Goal: Task Accomplishment & Management: Manage account settings

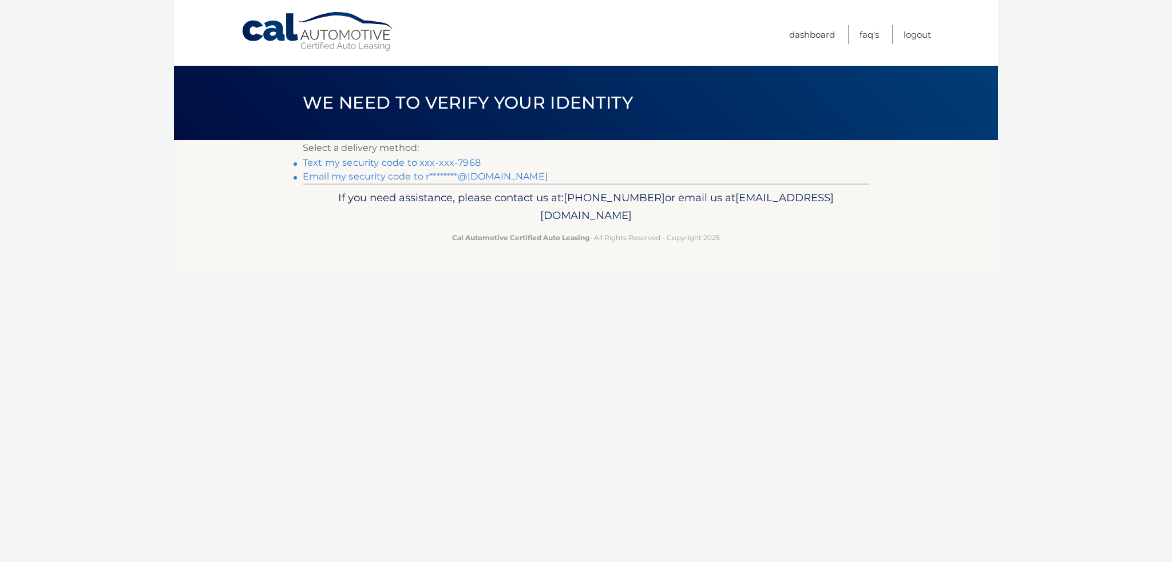
click at [424, 165] on link "Text my security code to xxx-xxx-7968" at bounding box center [392, 162] width 178 height 11
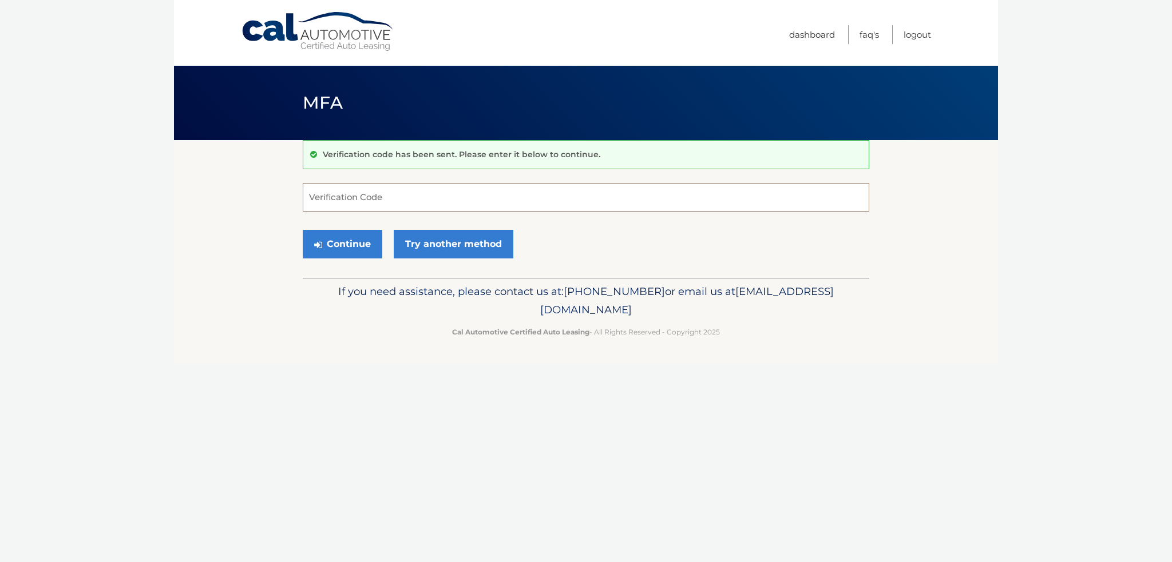
click at [398, 206] on input "Verification Code" at bounding box center [586, 197] width 566 height 29
type input "148282"
click at [331, 247] on button "Continue" at bounding box center [343, 244] width 80 height 29
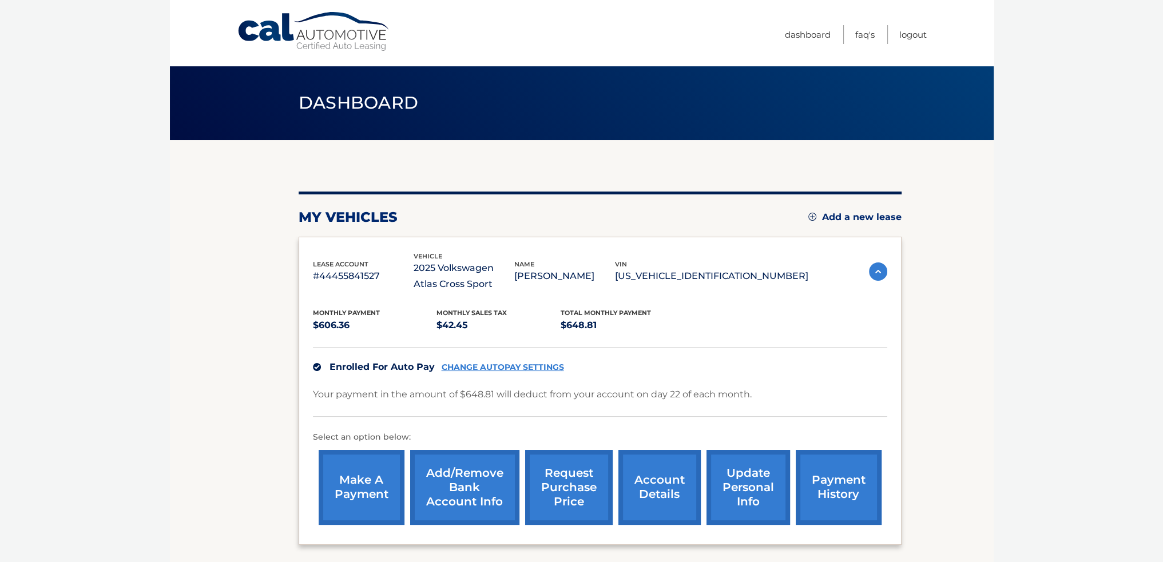
click at [498, 363] on link "CHANGE AUTOPAY SETTINGS" at bounding box center [503, 368] width 122 height 10
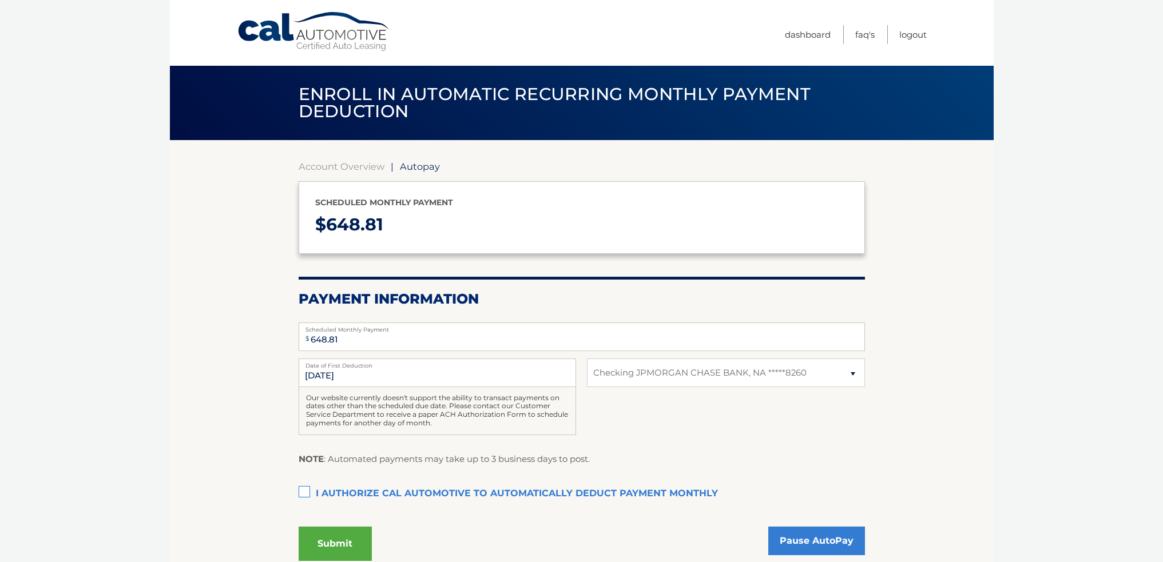
select select "NjQ5YzNhY2UtYzMwOS00ZjhlLTgyYWQtNmZhYTFhNTk4NWU4"
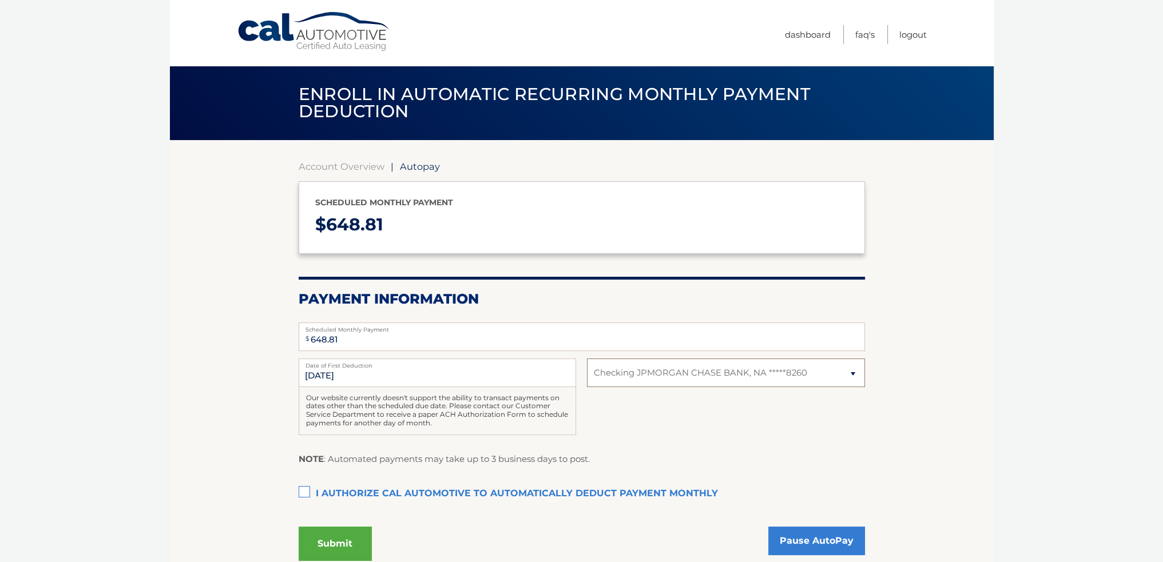
click at [653, 371] on select "Select Bank Account Checking JPMORGAN CHASE BANK, NA *****8260" at bounding box center [726, 373] width 278 height 29
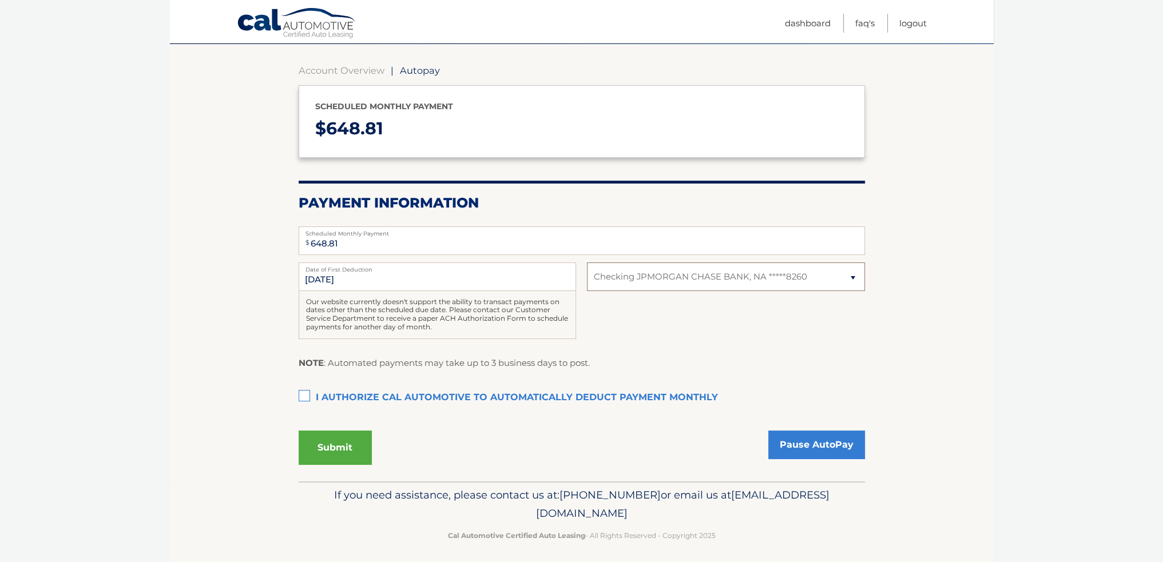
scroll to position [101, 0]
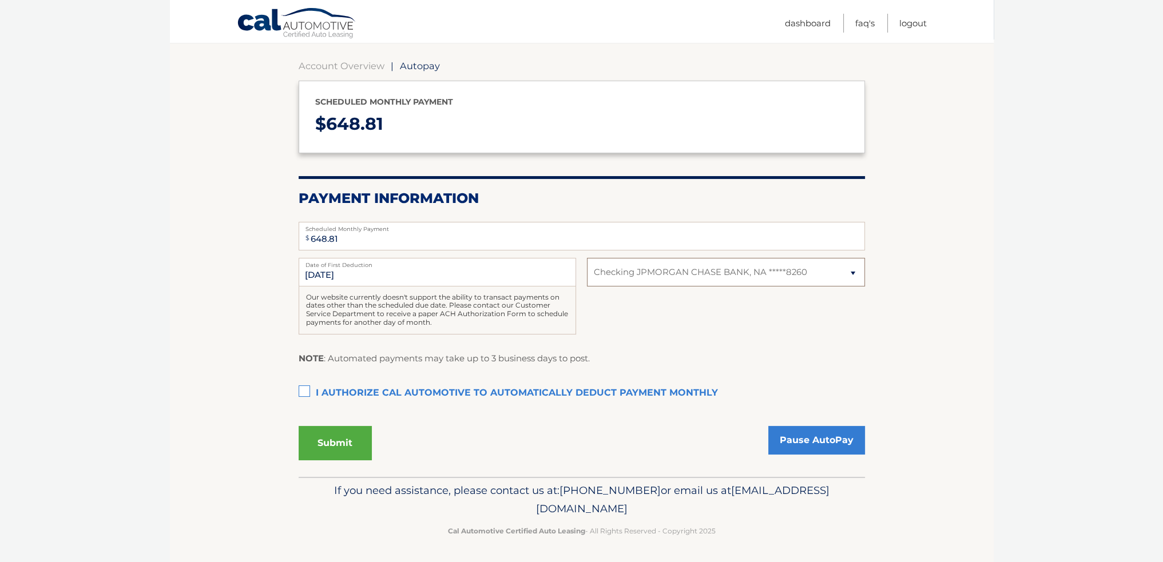
click at [654, 270] on select "Select Bank Account Checking JPMORGAN CHASE BANK, NA *****8260" at bounding box center [726, 272] width 278 height 29
select select
click at [587, 258] on select "Select Bank Account Checking JPMORGAN CHASE BANK, NA *****8260" at bounding box center [726, 272] width 278 height 29
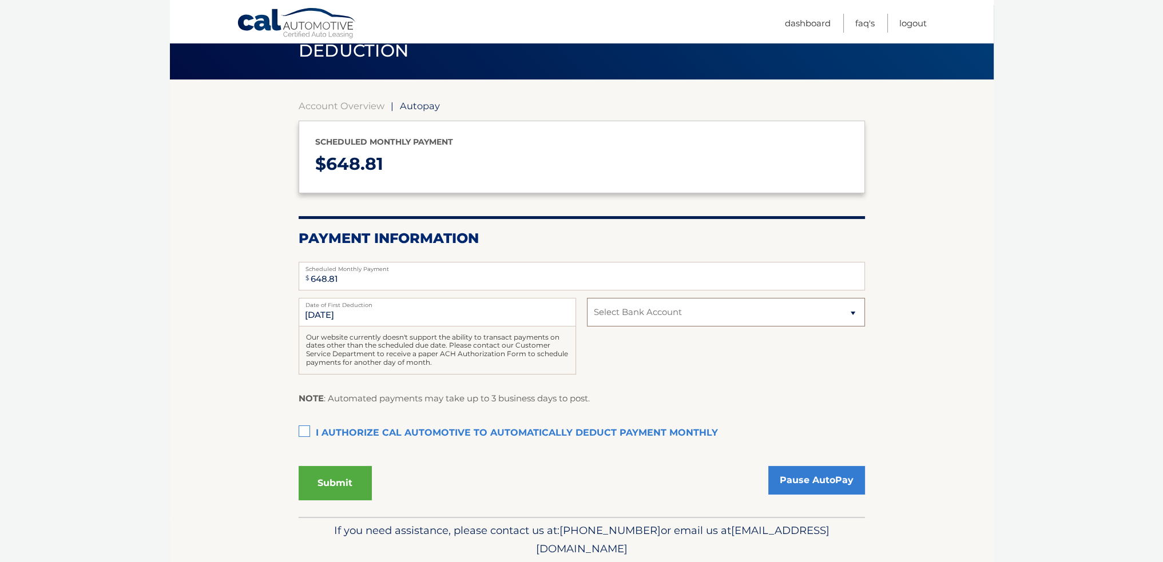
scroll to position [0, 0]
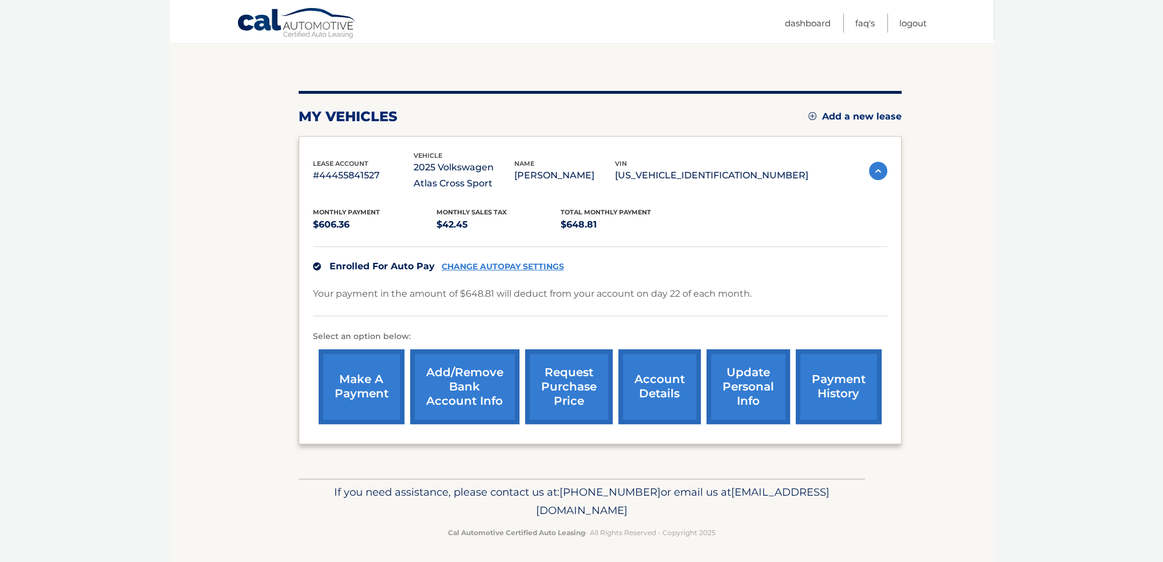
scroll to position [102, 0]
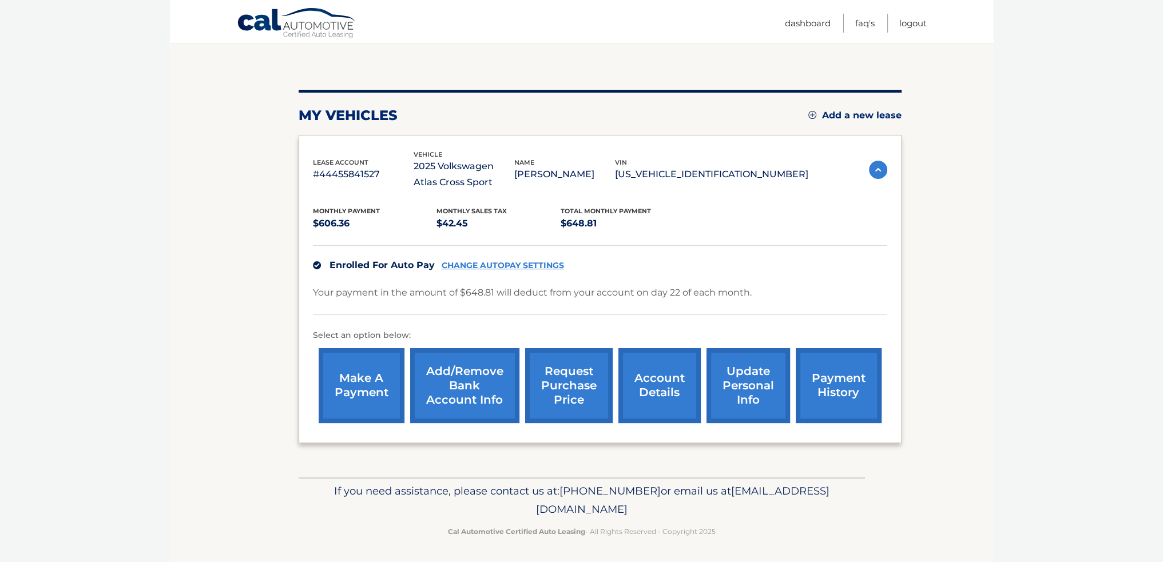
click at [446, 386] on link "Add/Remove bank account info" at bounding box center [464, 385] width 109 height 75
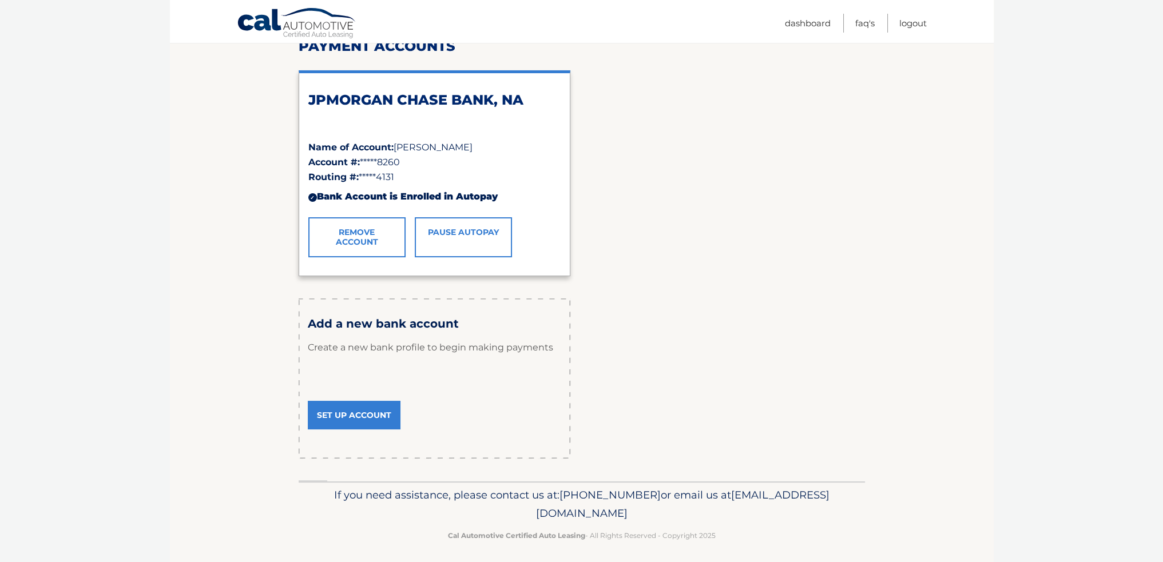
scroll to position [164, 0]
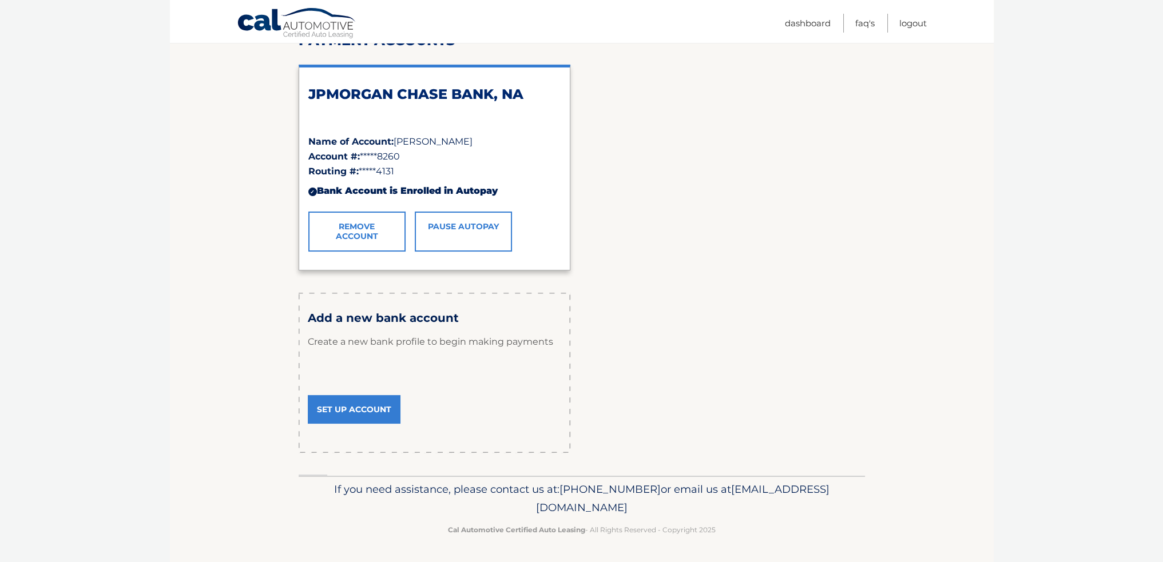
click at [359, 410] on link "Set Up Account" at bounding box center [354, 409] width 93 height 29
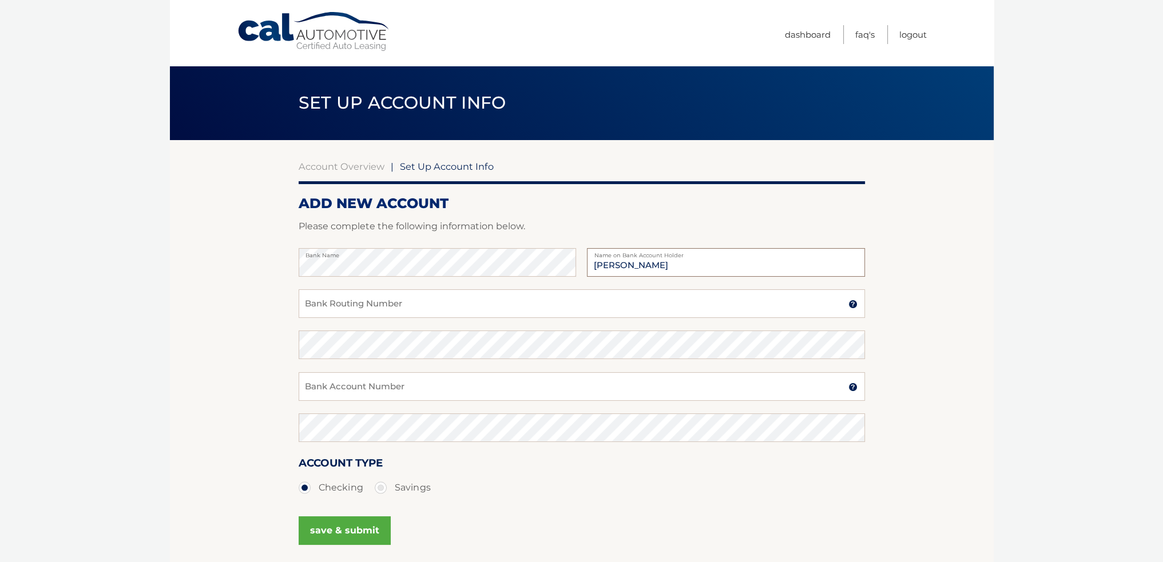
type input "[PERSON_NAME]"
click at [352, 308] on input "Bank Routing Number" at bounding box center [582, 304] width 566 height 29
type input "267089712"
click at [336, 389] on input "Bank Account Number" at bounding box center [582, 387] width 566 height 29
type input "0041139593"
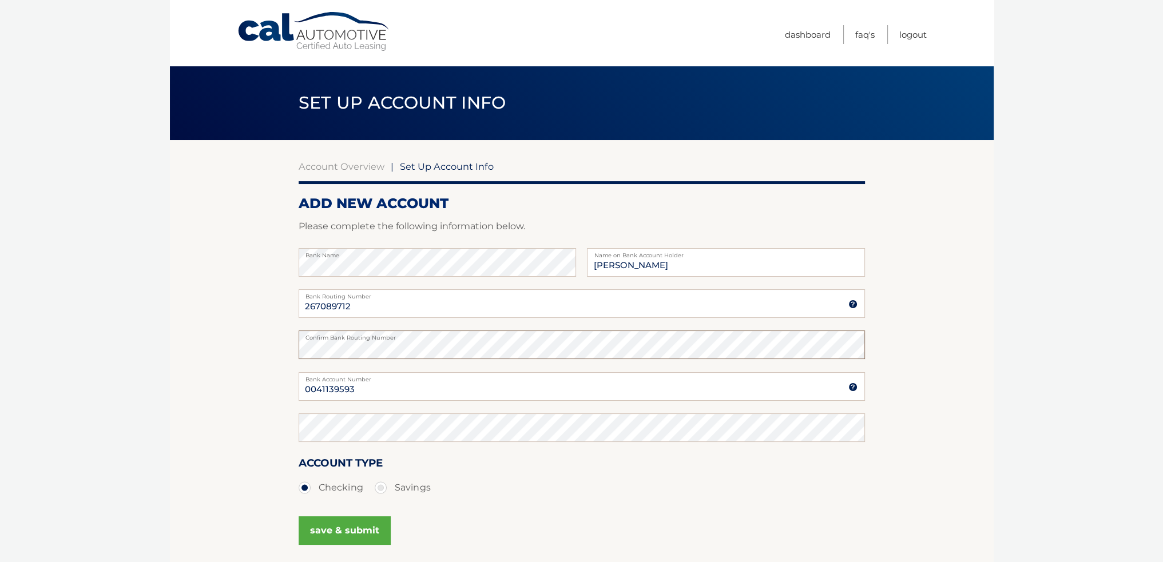
click at [286, 347] on section "Account Overview | Set Up Account Info ADD NEW ACCOUNT Please complete the foll…" at bounding box center [582, 358] width 824 height 437
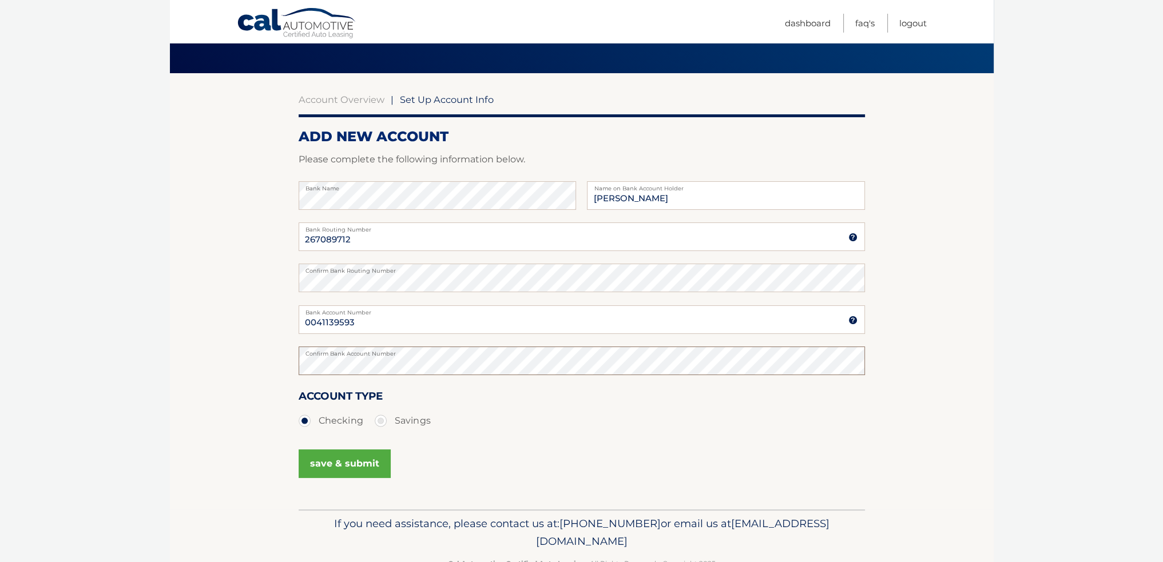
scroll to position [43, 0]
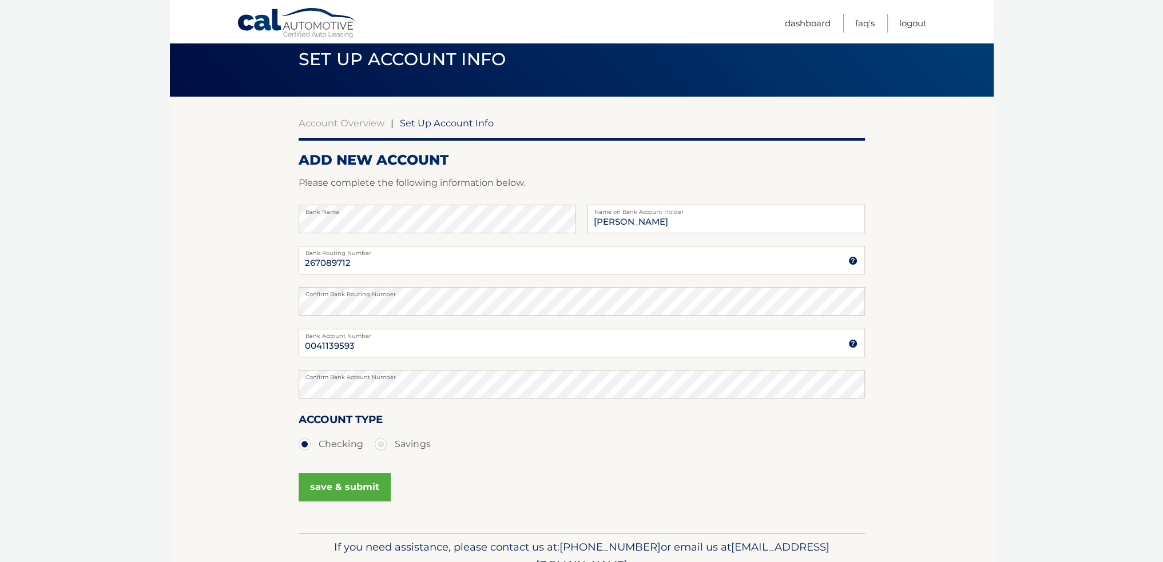
click at [330, 485] on button "save & submit" at bounding box center [345, 487] width 92 height 29
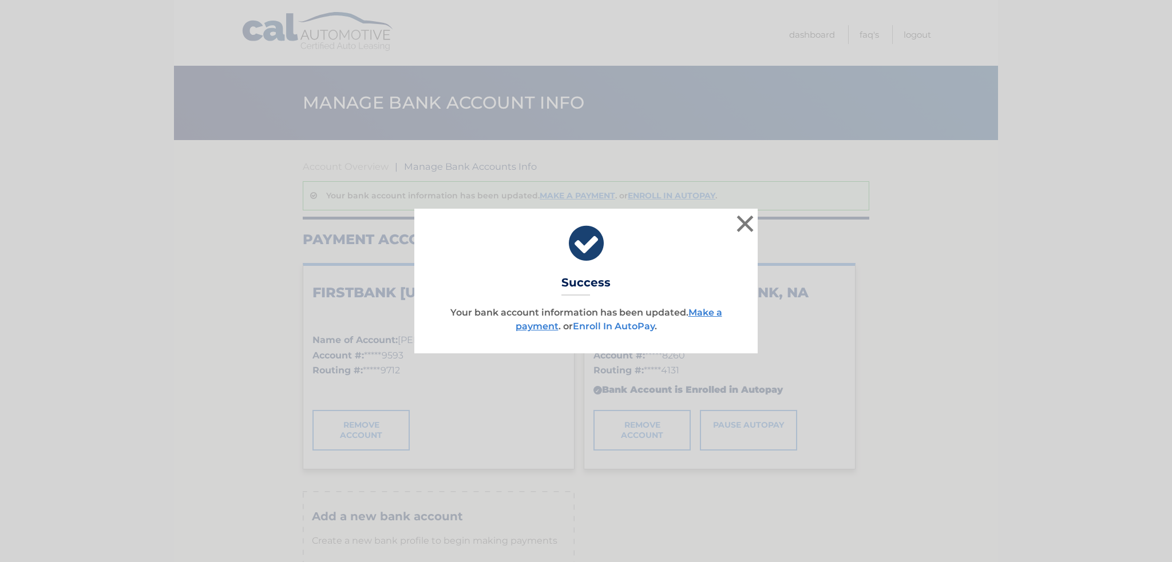
click at [613, 327] on link "Enroll In AutoPay" at bounding box center [614, 326] width 82 height 11
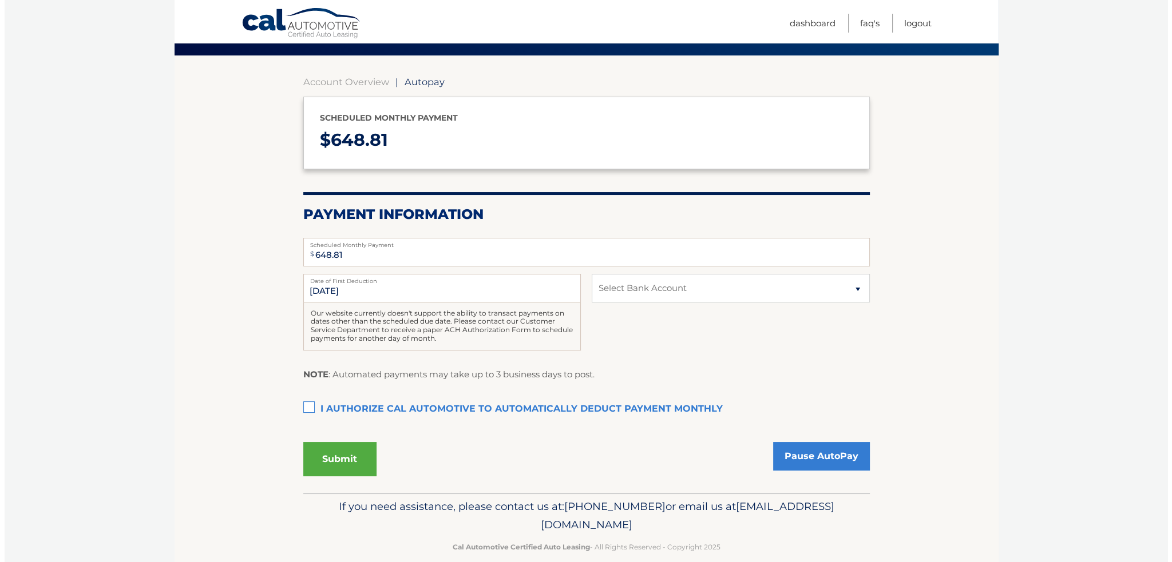
scroll to position [101, 0]
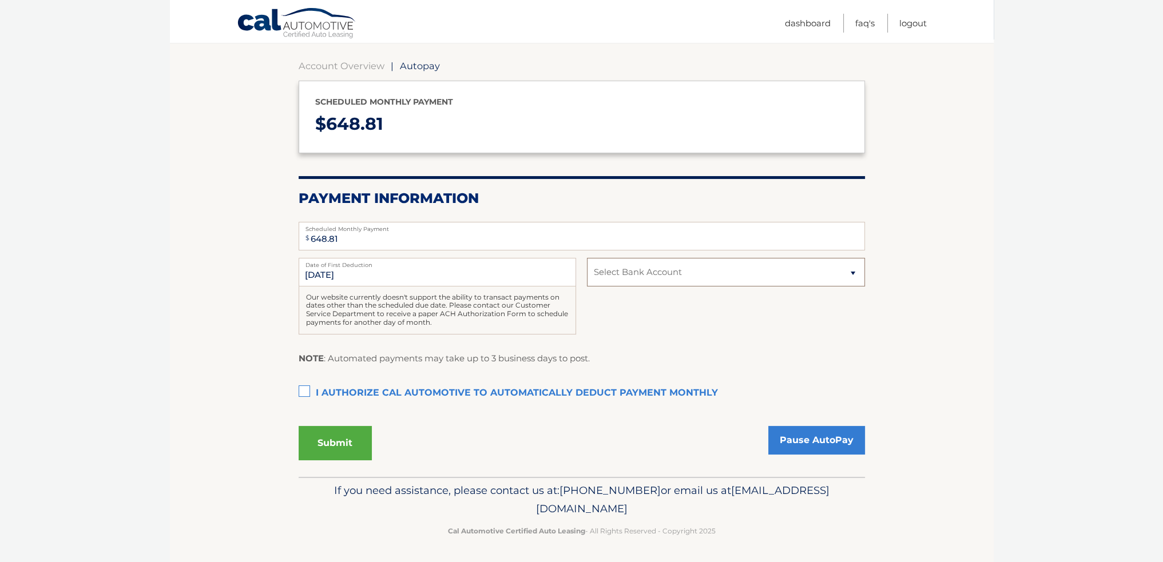
click at [810, 272] on select "Select Bank Account Checking FIRSTBANK FLORIDA *****9593 Checking JPMORGAN CHAS…" at bounding box center [726, 272] width 278 height 29
select select "NjMxOGUwNTYtODlhZS00ODcxLTg2NzgtYmFkNzkxMzNiOTU1"
click at [587, 258] on select "Select Bank Account Checking FIRSTBANK FLORIDA *****9593 Checking JPMORGAN CHAS…" at bounding box center [726, 272] width 278 height 29
click at [302, 393] on label "I authorize cal automotive to automatically deduct payment monthly This checkbo…" at bounding box center [582, 393] width 566 height 23
click at [0, 0] on input "I authorize cal automotive to automatically deduct payment monthly This checkbo…" at bounding box center [0, 0] width 0 height 0
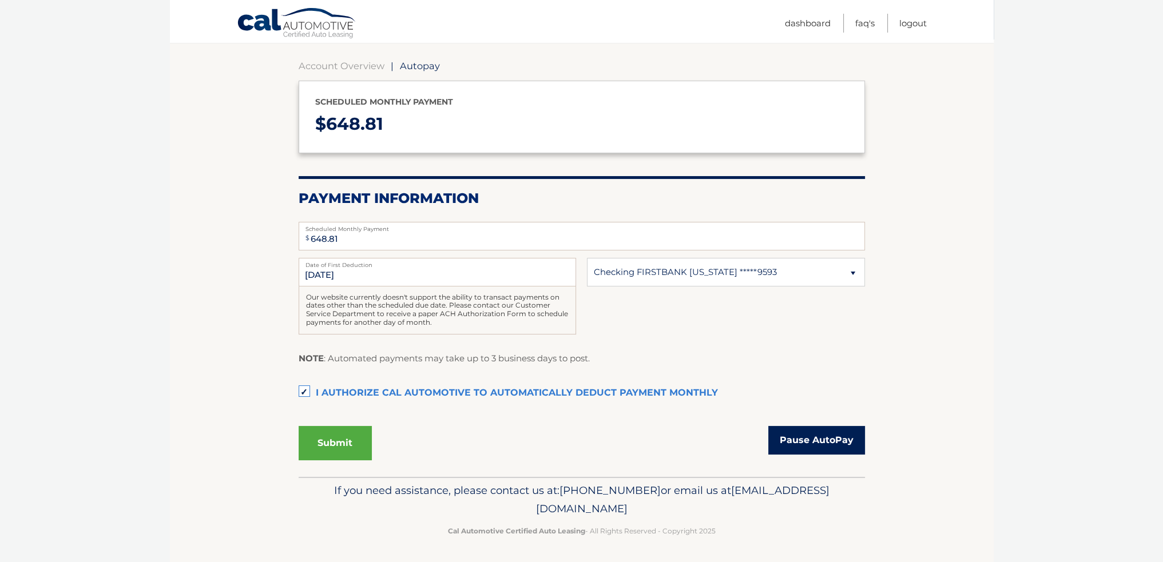
click at [828, 441] on link "Pause AutoPay" at bounding box center [816, 440] width 97 height 29
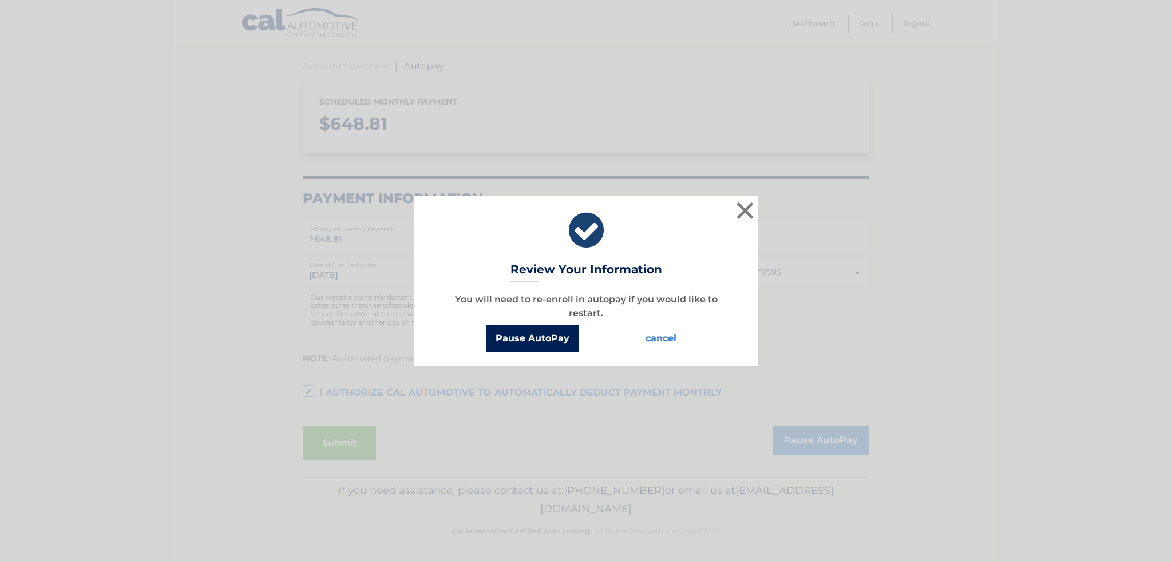
click at [524, 344] on button "Pause AutoPay" at bounding box center [532, 338] width 92 height 27
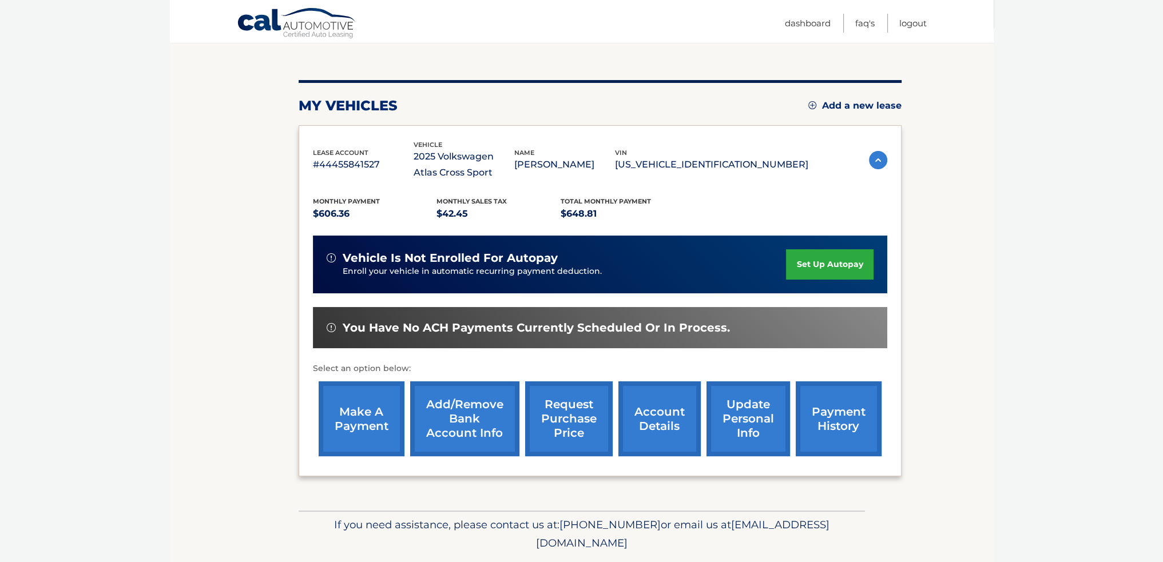
scroll to position [114, 0]
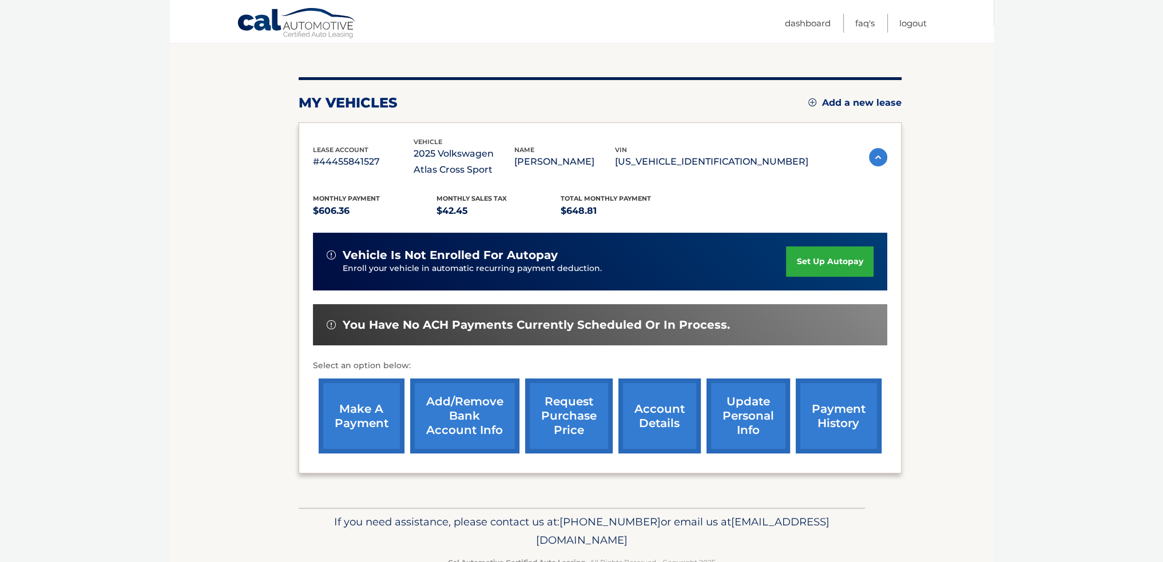
click at [822, 261] on link "set up autopay" at bounding box center [829, 262] width 87 height 30
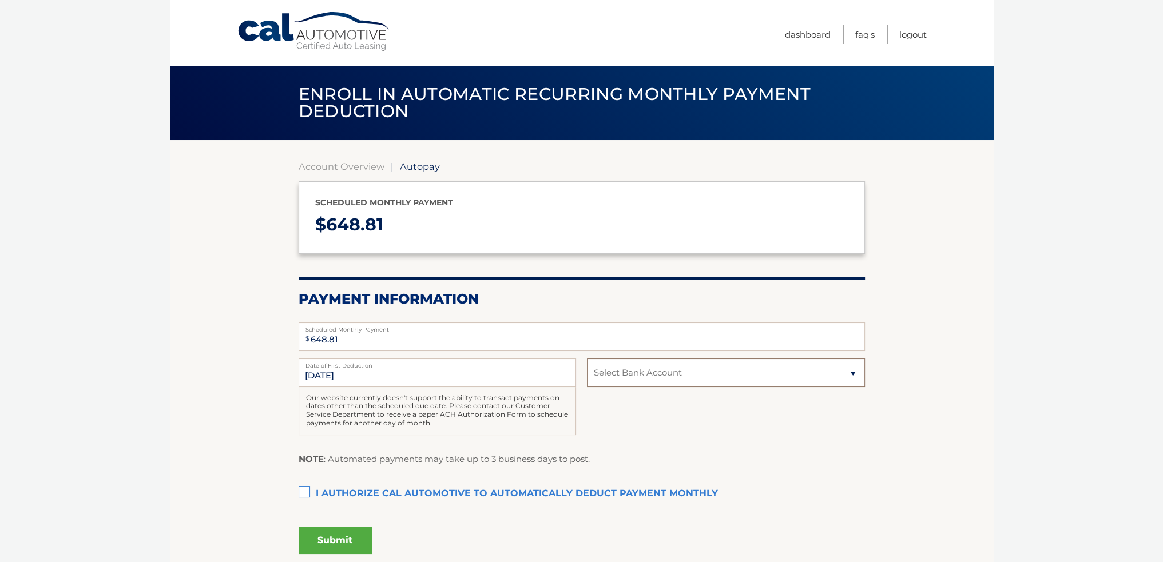
click at [605, 375] on select "Select Bank Account Checking FIRSTBANK [US_STATE] *****9593 Checking JPMORGAN C…" at bounding box center [726, 373] width 278 height 29
select select "NjMxOGUwNTYtODlhZS00ODcxLTg2NzgtYmFkNzkxMzNiOTU1"
click at [587, 359] on select "Select Bank Account Checking FIRSTBANK [US_STATE] *****9593 Checking JPMORGAN C…" at bounding box center [726, 373] width 278 height 29
click at [310, 492] on label "I authorize cal automotive to automatically deduct payment monthly This checkbo…" at bounding box center [582, 494] width 566 height 23
click at [0, 0] on input "I authorize cal automotive to automatically deduct payment monthly This checkbo…" at bounding box center [0, 0] width 0 height 0
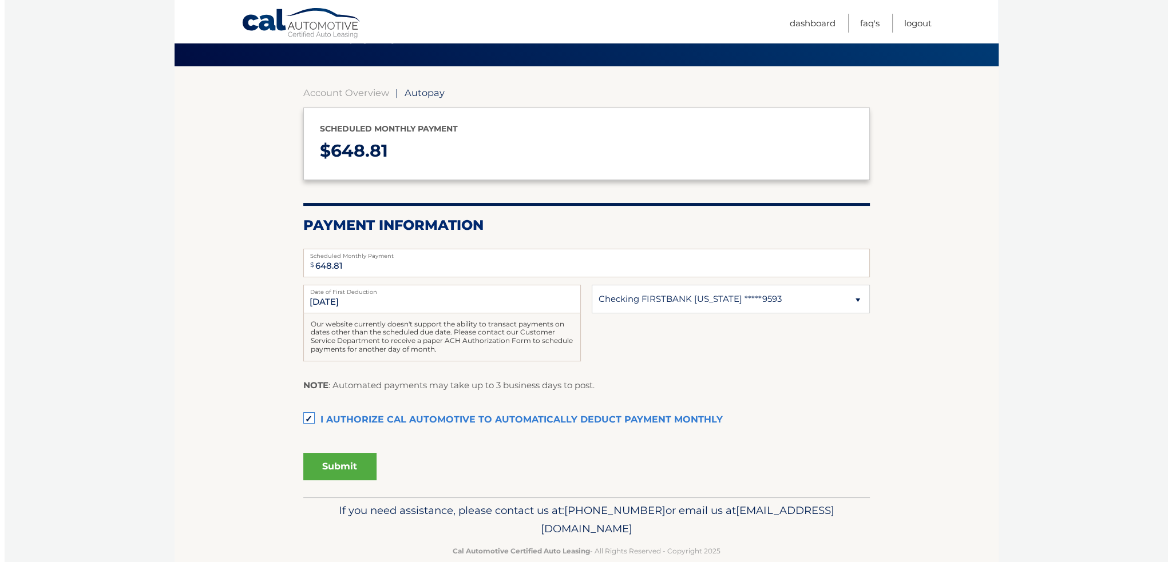
scroll to position [94, 0]
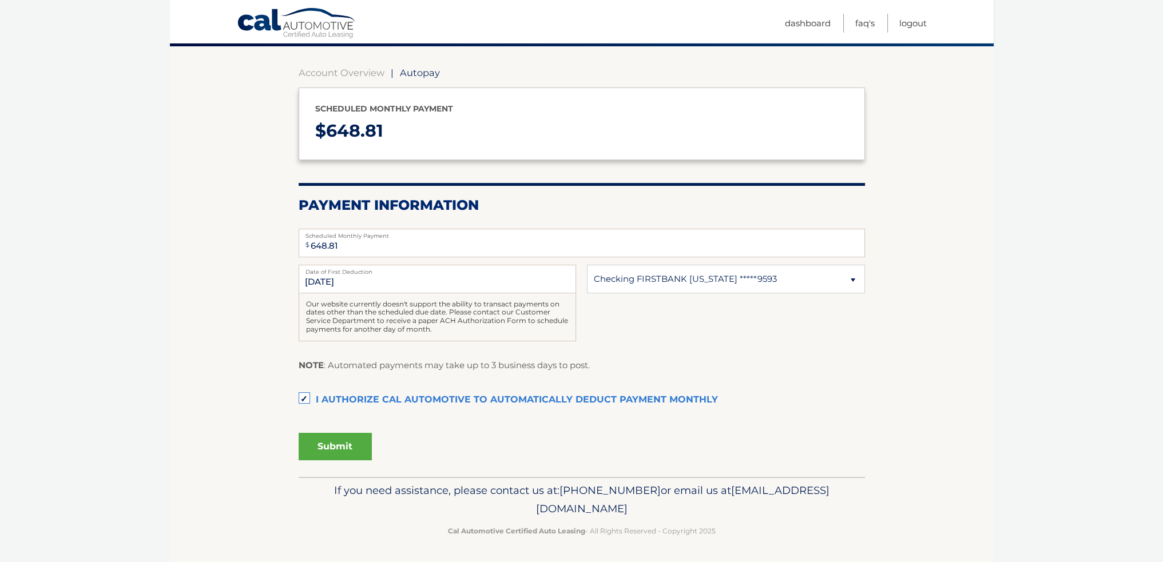
click at [321, 446] on button "Submit" at bounding box center [335, 446] width 73 height 27
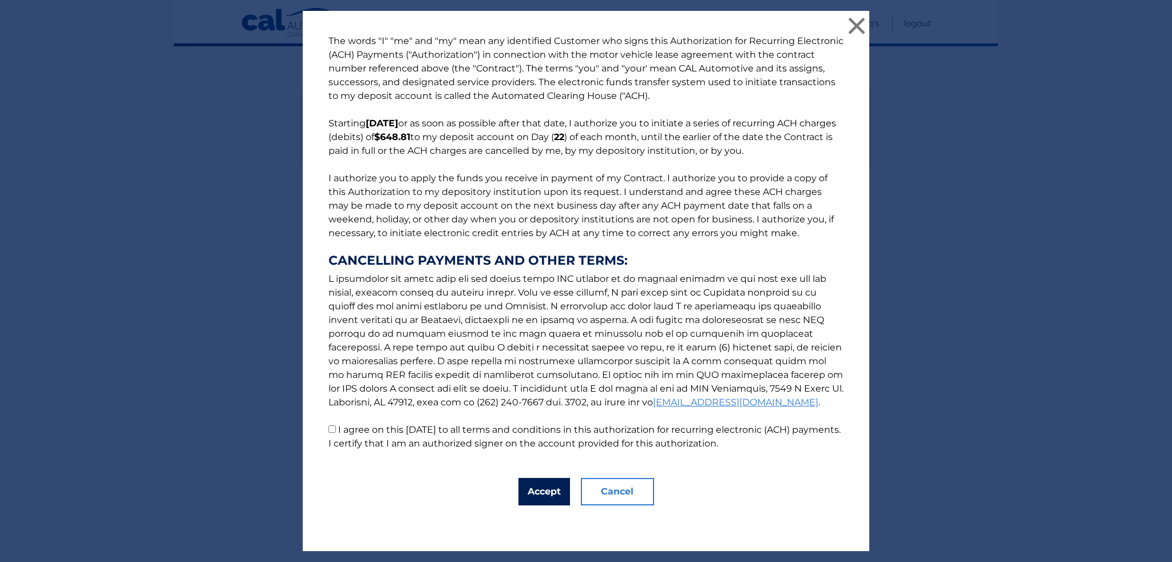
click at [526, 495] on button "Accept" at bounding box center [543, 491] width 51 height 27
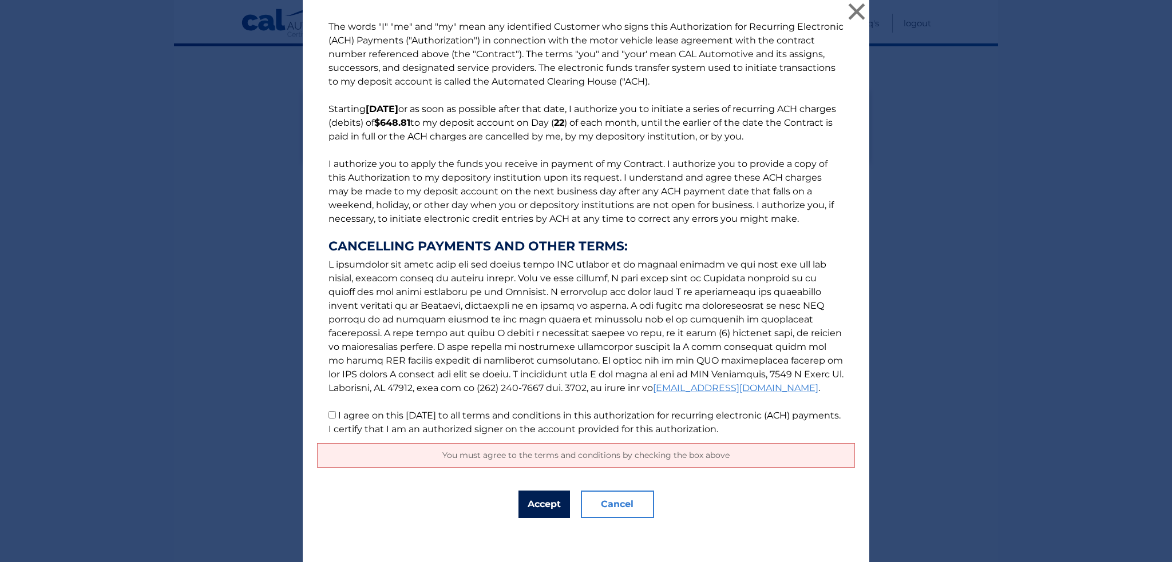
scroll to position [5, 0]
click at [328, 416] on input "I agree on this 09/26/2025 to all terms and conditions in this authorization fo…" at bounding box center [331, 413] width 7 height 7
checkbox input "true"
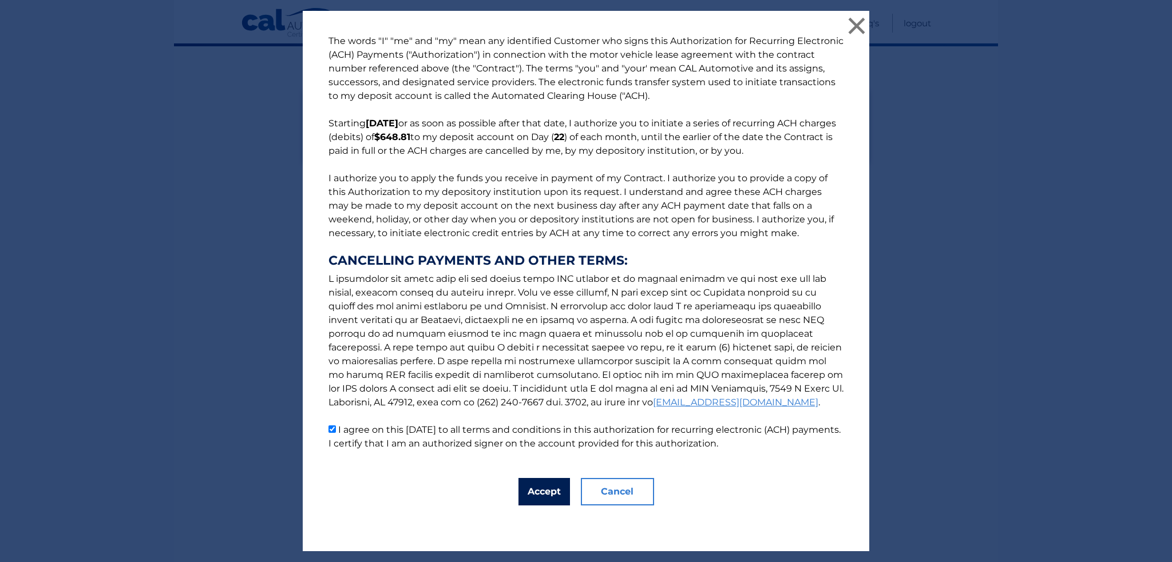
click at [547, 485] on button "Accept" at bounding box center [543, 491] width 51 height 27
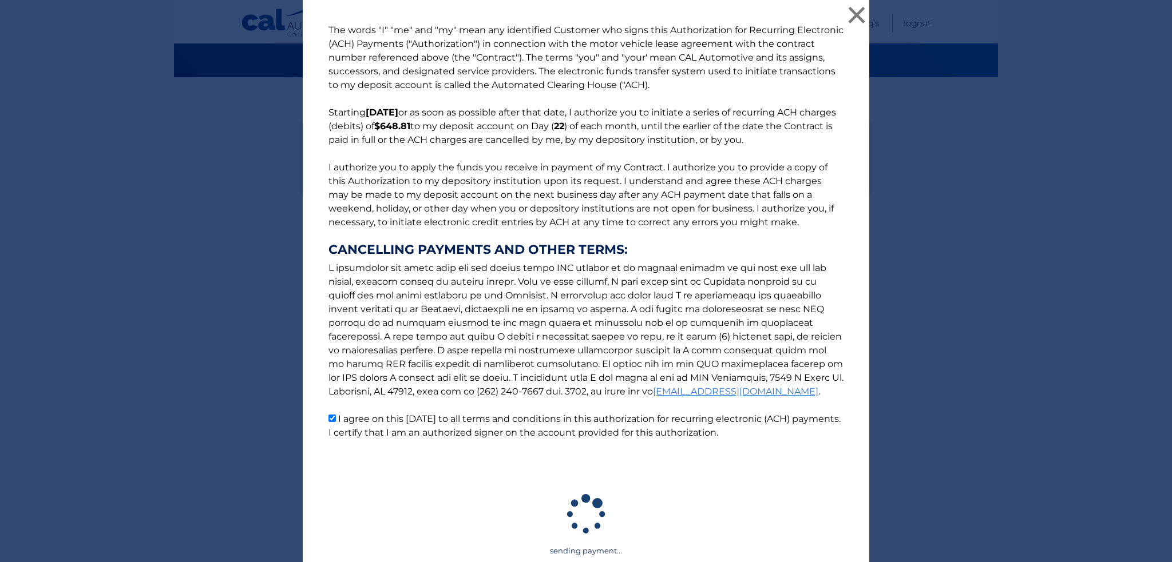
scroll to position [62, 0]
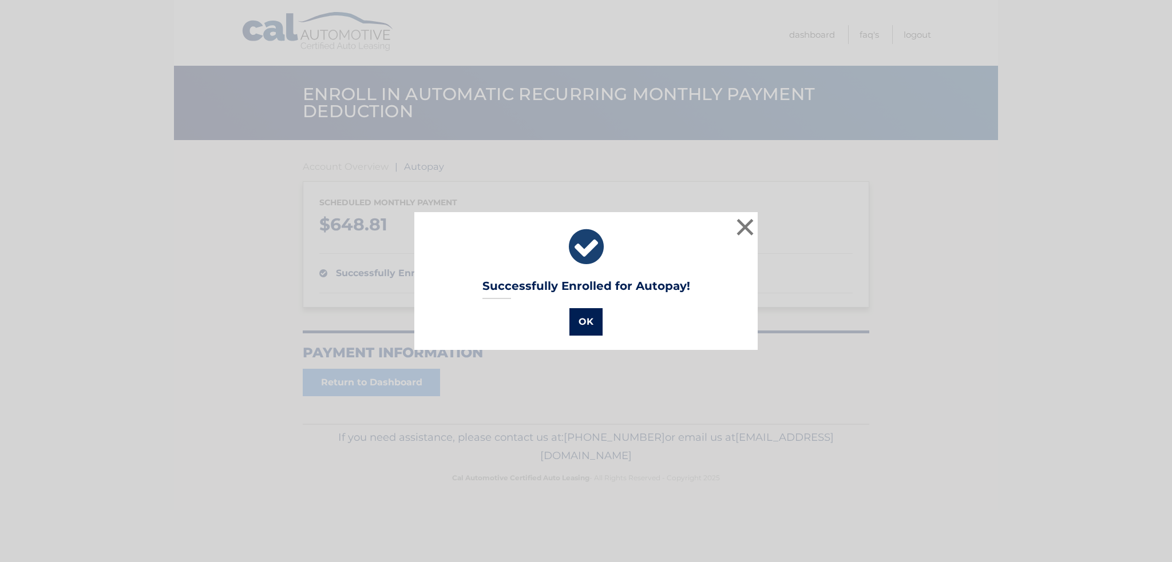
click at [583, 320] on button "OK" at bounding box center [585, 321] width 33 height 27
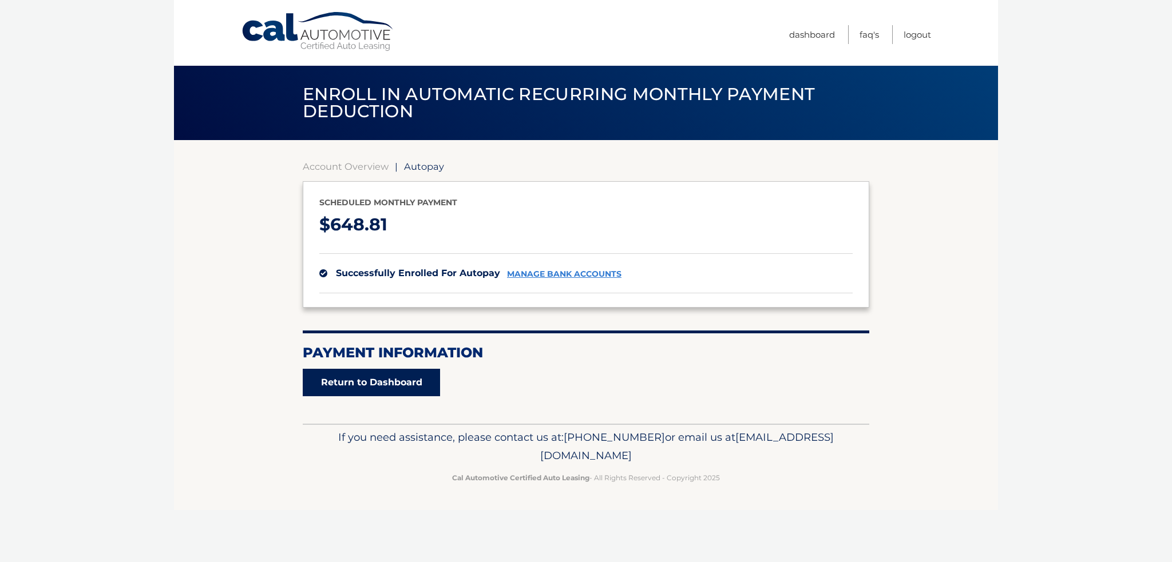
click at [350, 390] on link "Return to Dashboard" at bounding box center [371, 382] width 137 height 27
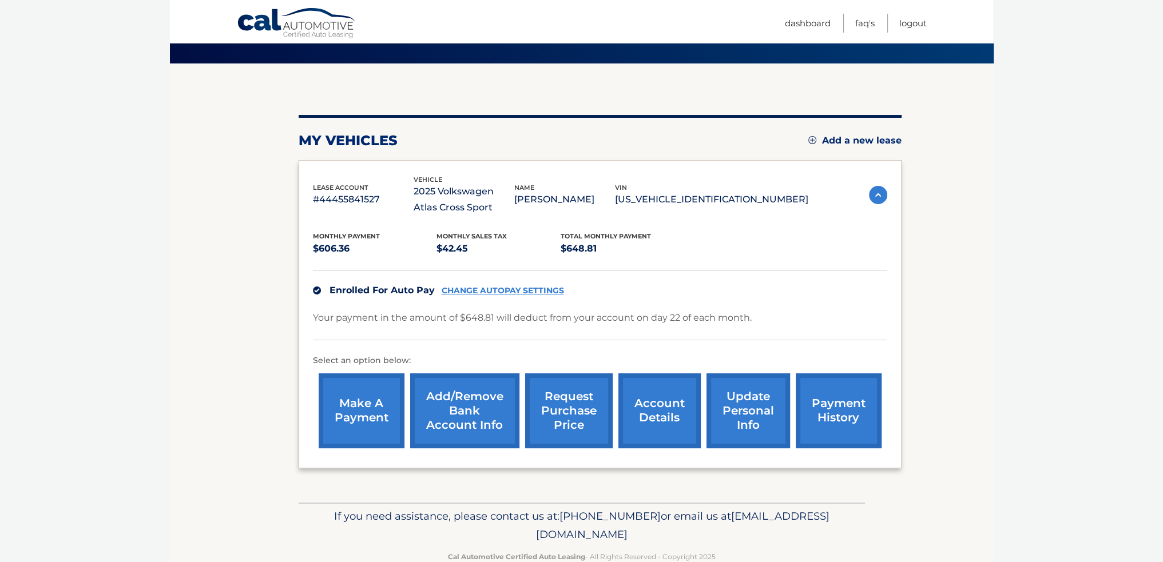
scroll to position [102, 0]
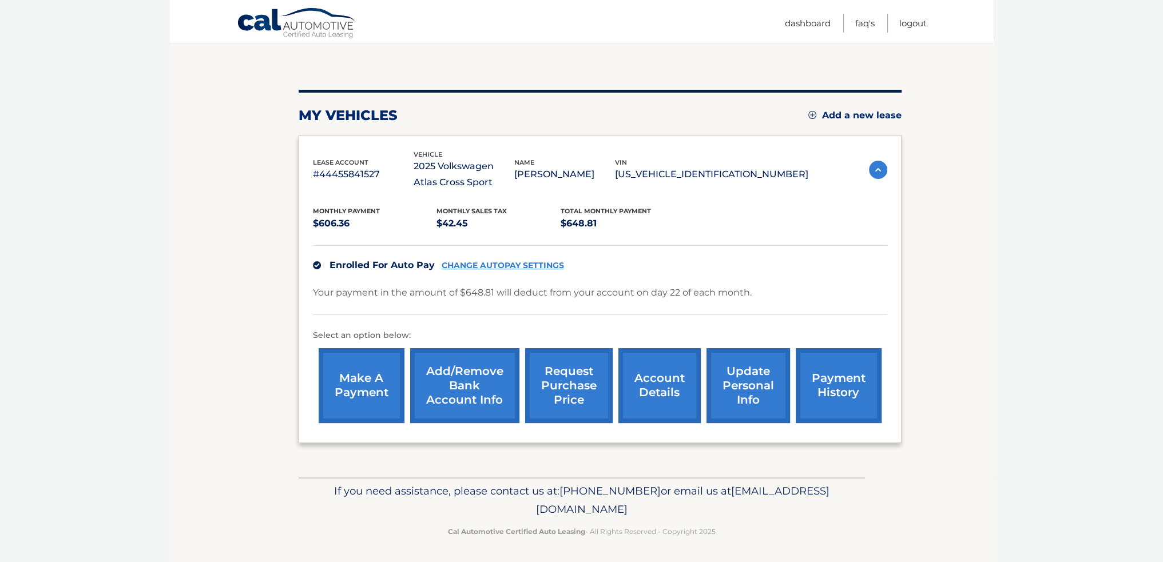
click at [526, 267] on link "CHANGE AUTOPAY SETTINGS" at bounding box center [503, 266] width 122 height 10
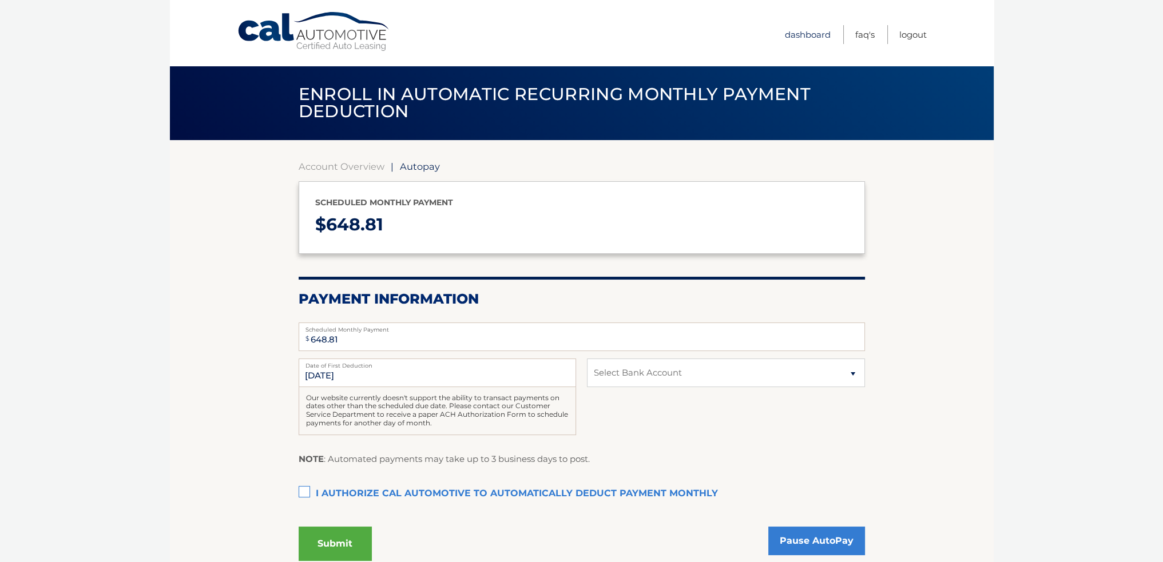
click at [799, 36] on link "Dashboard" at bounding box center [808, 34] width 46 height 19
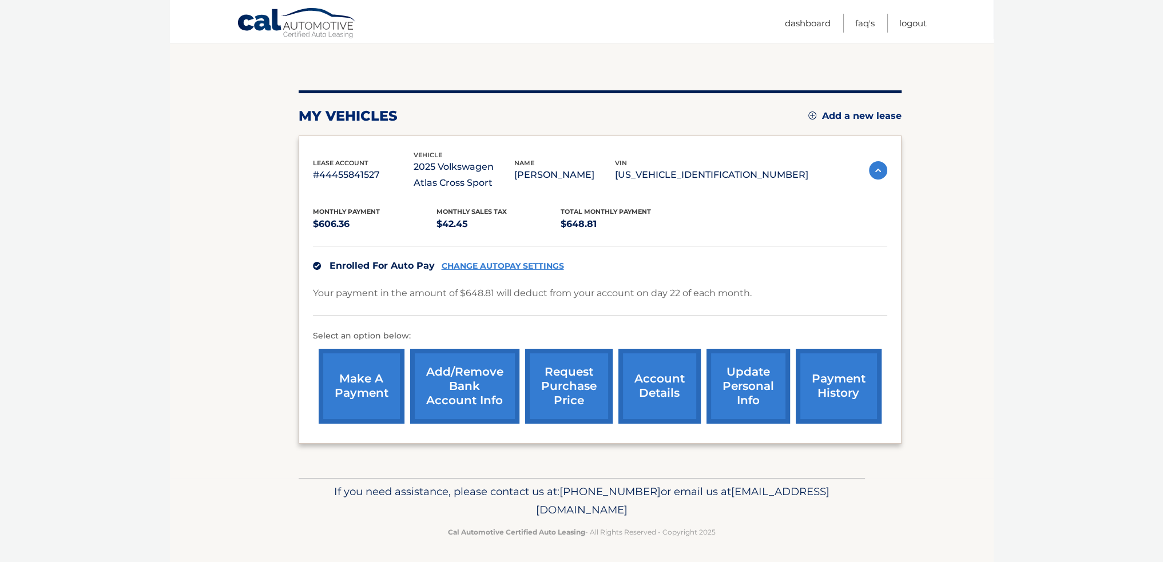
scroll to position [102, 0]
click at [528, 261] on link "CHANGE AUTOPAY SETTINGS" at bounding box center [503, 266] width 122 height 10
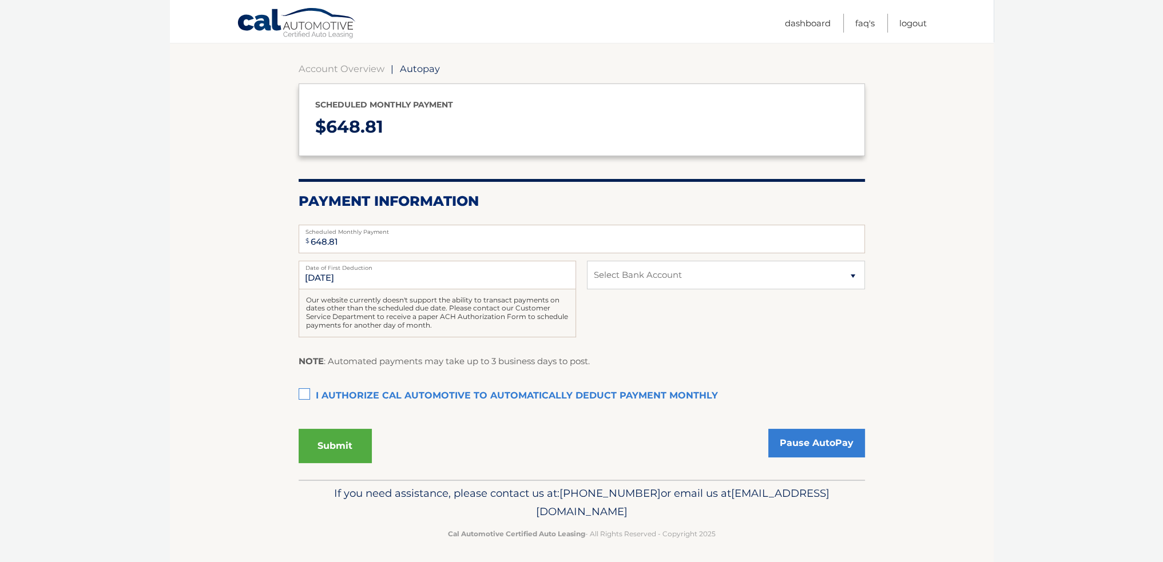
scroll to position [101, 0]
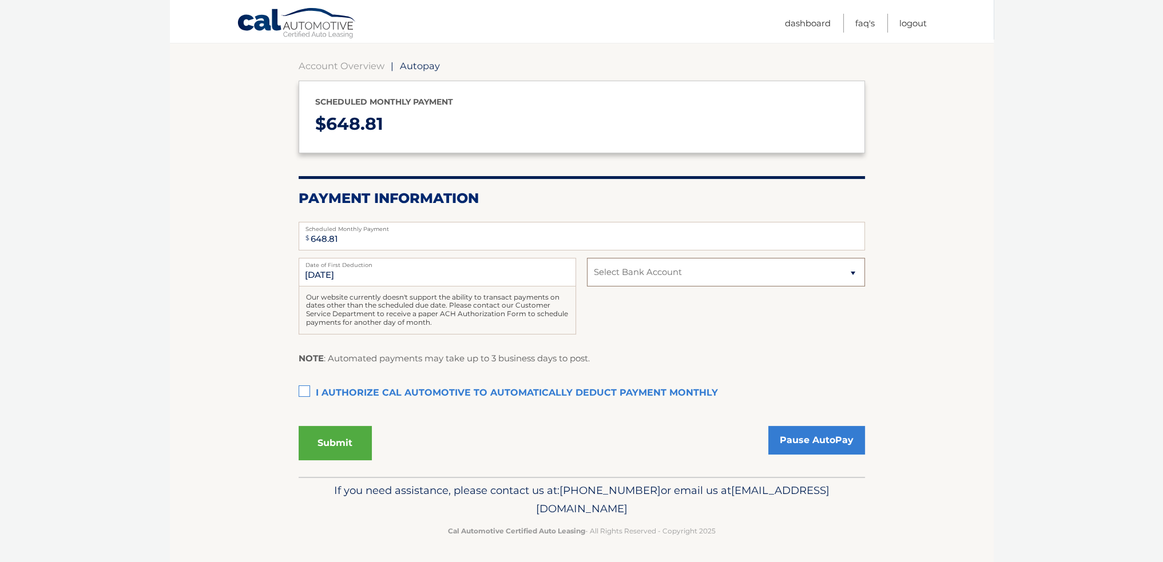
click at [613, 264] on select "Select Bank Account Checking FIRSTBANK [US_STATE] *****9593 Checking JPMORGAN C…" at bounding box center [726, 272] width 278 height 29
click at [900, 223] on section "Account Overview | Autopay Scheduled monthly payment $ 648.81 Payment Informati…" at bounding box center [582, 258] width 824 height 438
click at [329, 66] on link "Account Overview" at bounding box center [342, 65] width 86 height 11
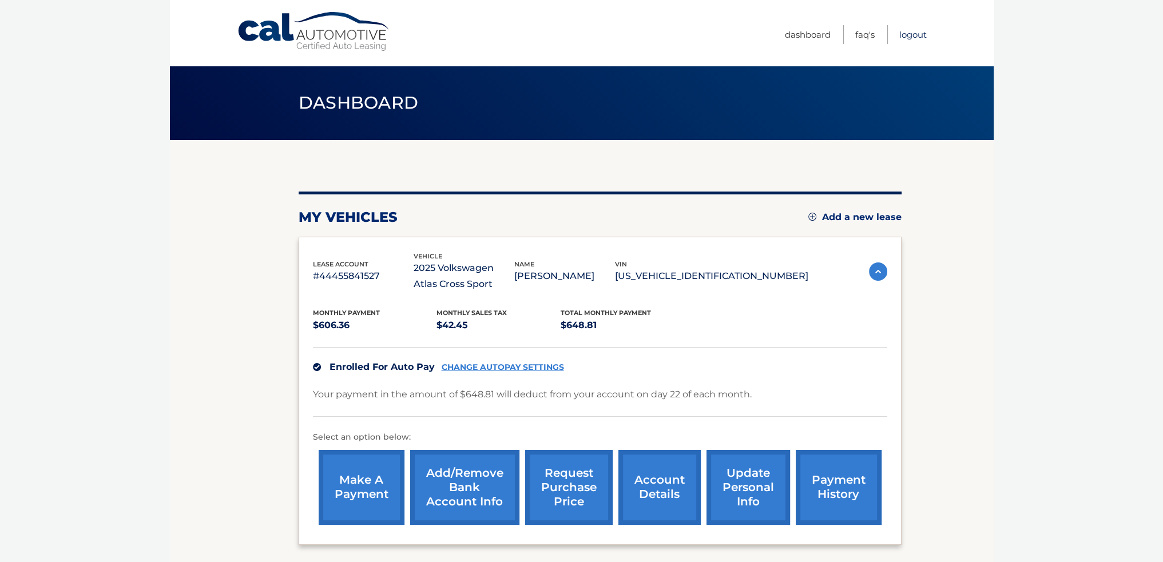
click at [910, 32] on link "Logout" at bounding box center [913, 34] width 27 height 19
